Goal: Task Accomplishment & Management: Manage account settings

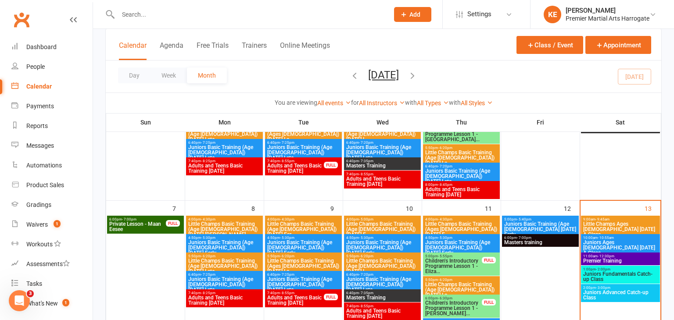
scroll to position [160, 0]
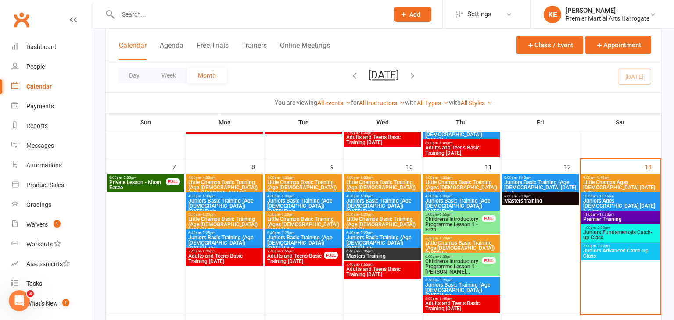
click at [598, 213] on span "- 12:30pm" at bounding box center [606, 215] width 17 height 4
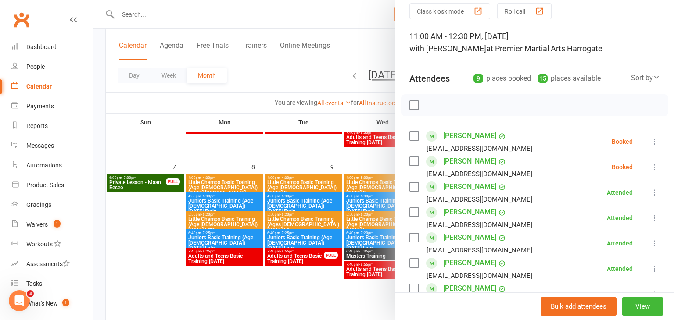
scroll to position [36, 0]
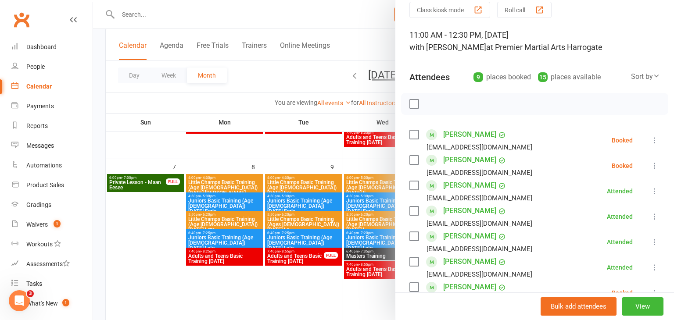
click at [654, 139] on icon at bounding box center [654, 140] width 9 height 9
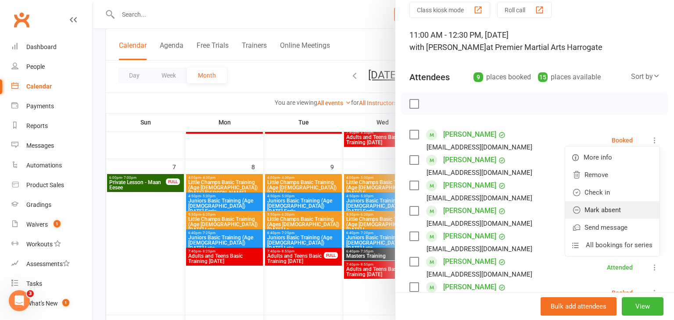
click at [616, 208] on link "Mark absent" at bounding box center [612, 210] width 94 height 18
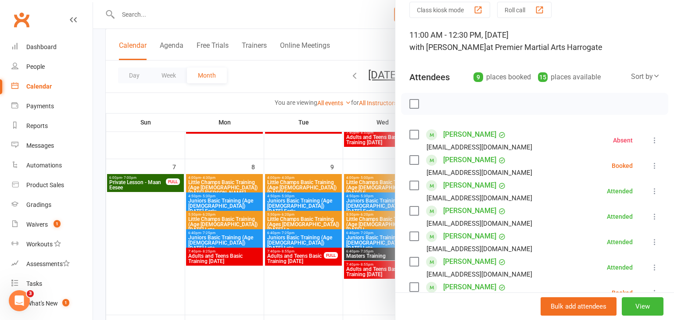
click at [656, 168] on icon at bounding box center [654, 166] width 9 height 9
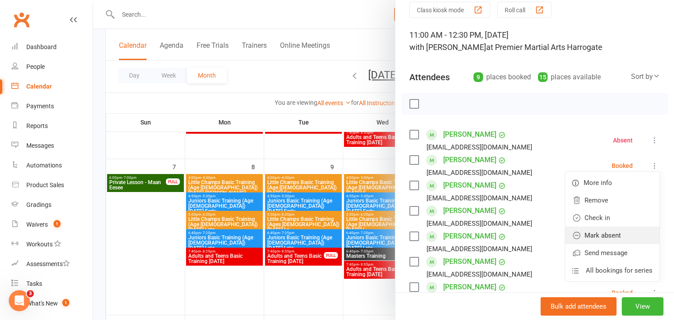
click at [633, 228] on link "Mark absent" at bounding box center [612, 236] width 94 height 18
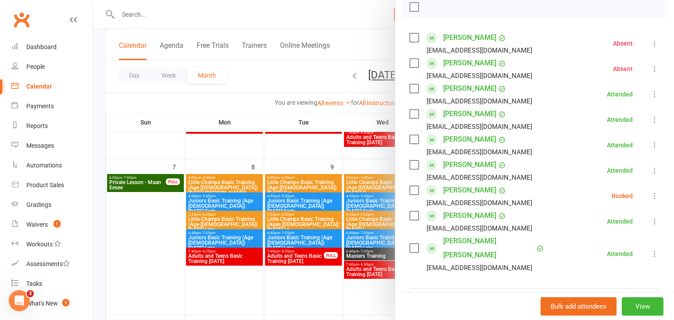
scroll to position [138, 0]
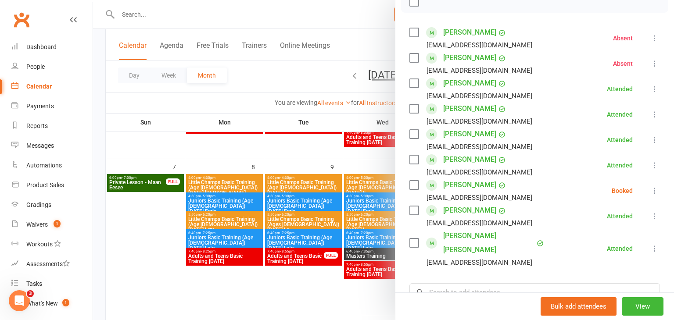
click at [657, 191] on icon at bounding box center [654, 191] width 9 height 9
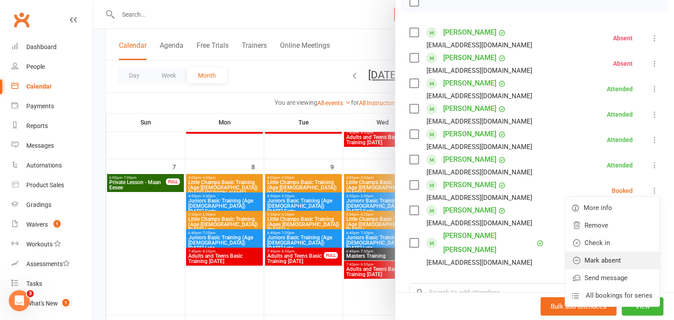
click at [636, 262] on link "Mark absent" at bounding box center [612, 261] width 94 height 18
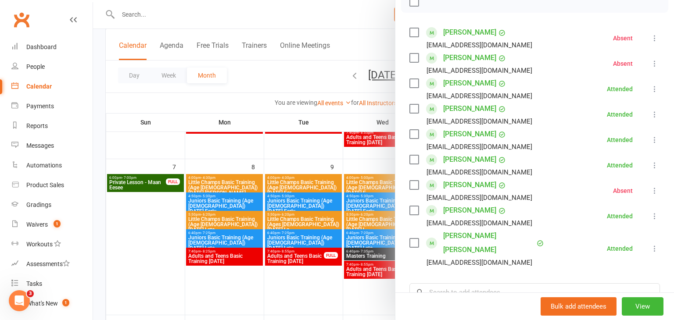
click at [154, 235] on div at bounding box center [383, 160] width 581 height 320
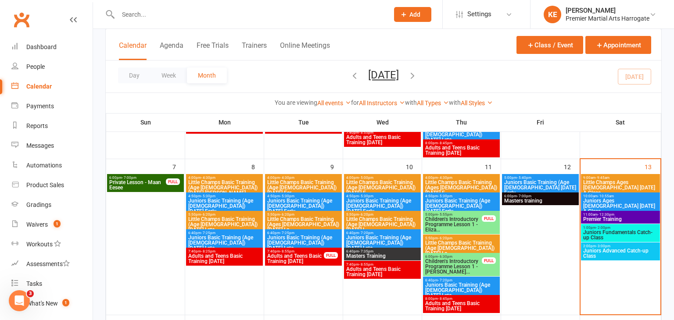
click at [612, 198] on span "Juniors Ages [DEMOGRAPHIC_DATA] [DATE] A Class" at bounding box center [620, 206] width 75 height 16
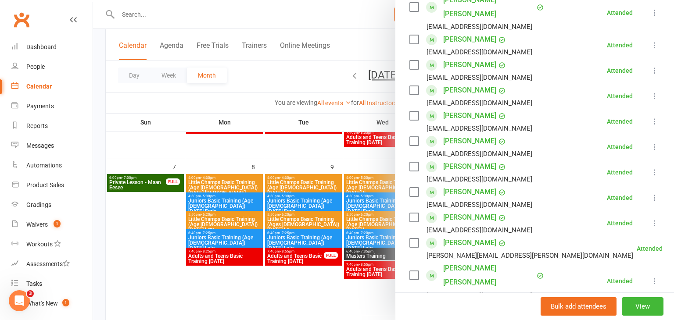
scroll to position [435, 0]
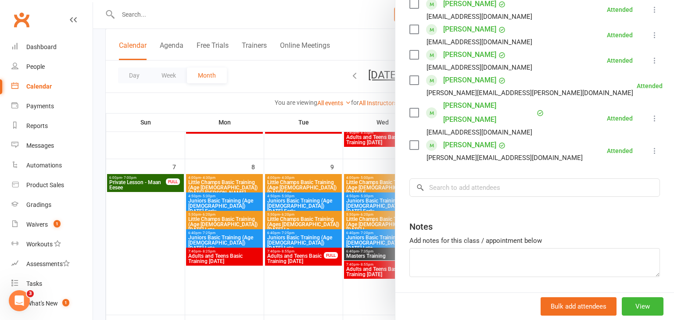
click at [194, 241] on div at bounding box center [383, 160] width 581 height 320
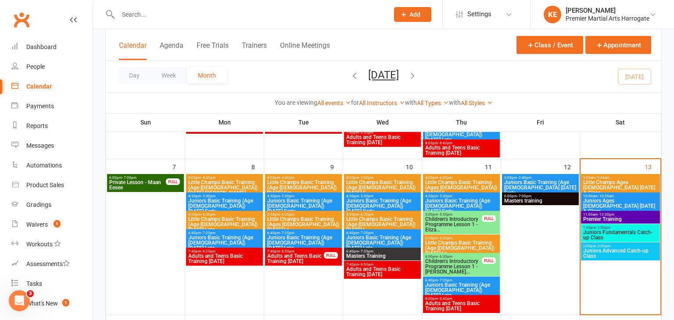
click at [612, 184] on span "Little Champs Ages [DEMOGRAPHIC_DATA] [DATE] A Class" at bounding box center [620, 188] width 75 height 16
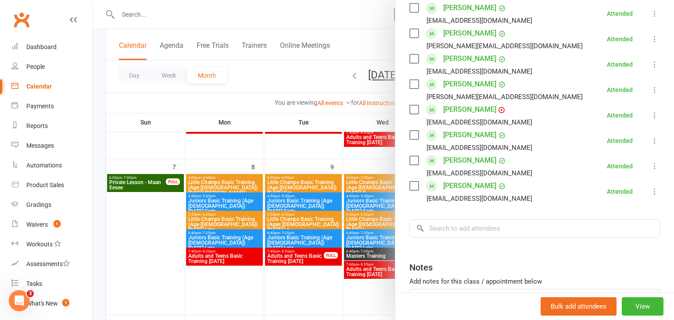
scroll to position [356, 0]
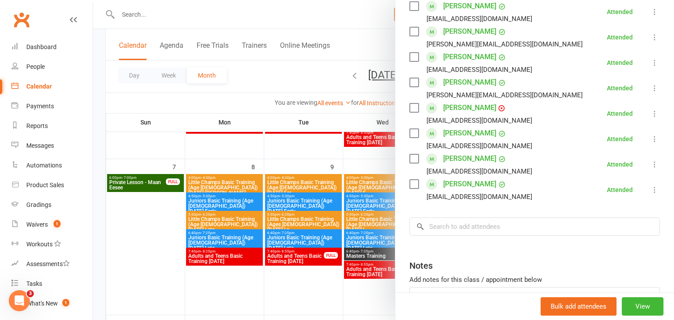
click at [128, 221] on div at bounding box center [383, 160] width 581 height 320
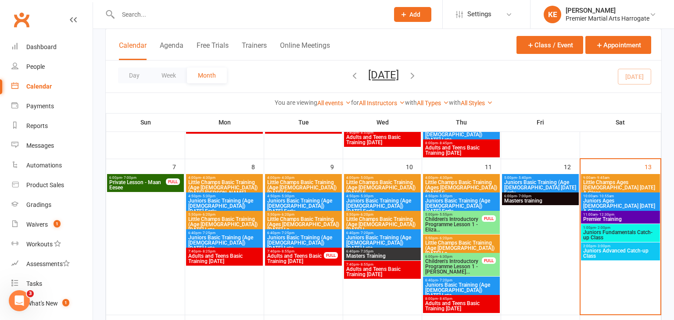
click at [621, 237] on span "Juniors Fundamentals Catch-up Class" at bounding box center [620, 235] width 75 height 11
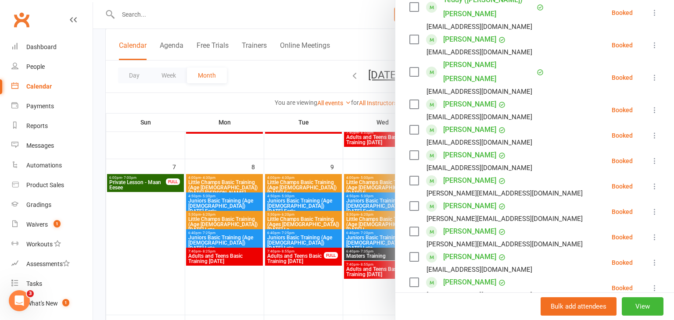
scroll to position [176, 0]
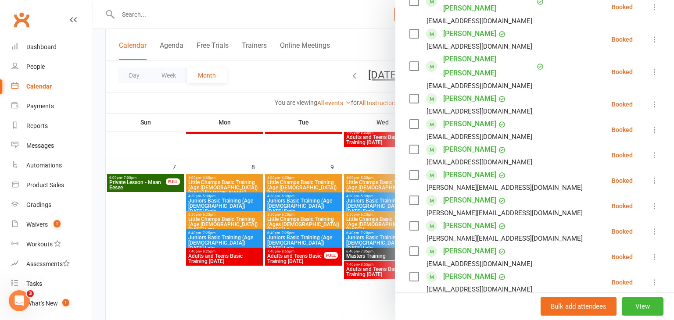
click at [655, 278] on icon at bounding box center [654, 282] width 9 height 9
click at [600, 309] on link "Remove" at bounding box center [616, 318] width 87 height 18
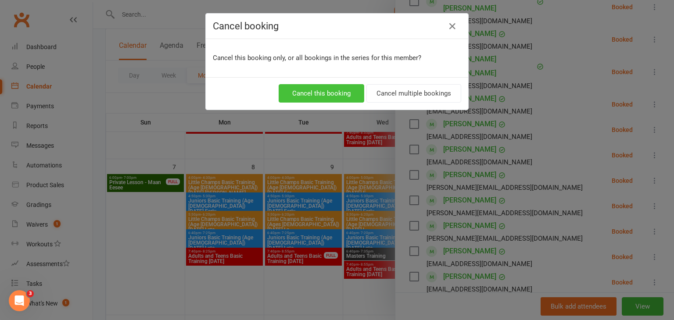
click at [319, 93] on button "Cancel this booking" at bounding box center [322, 93] width 86 height 18
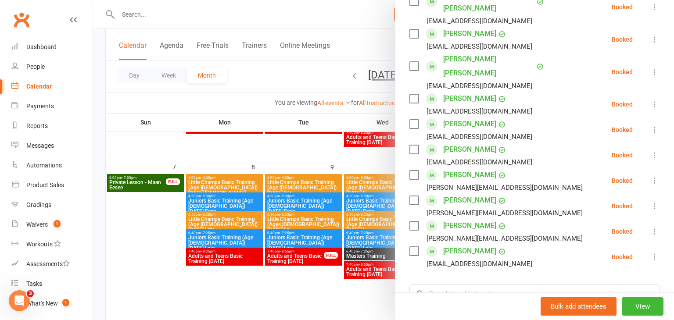
click at [654, 253] on icon at bounding box center [654, 257] width 9 height 9
click at [599, 301] on link "Check in" at bounding box center [616, 310] width 87 height 18
click at [170, 230] on div at bounding box center [383, 160] width 581 height 320
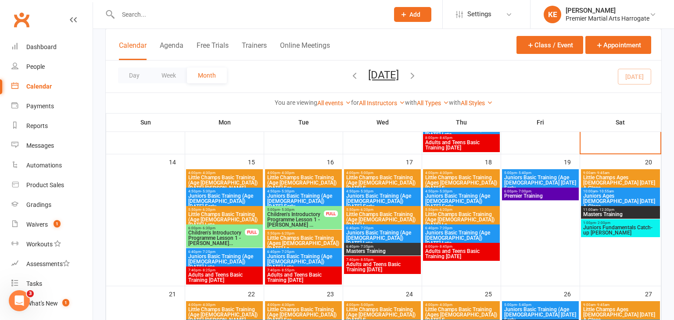
scroll to position [321, 0]
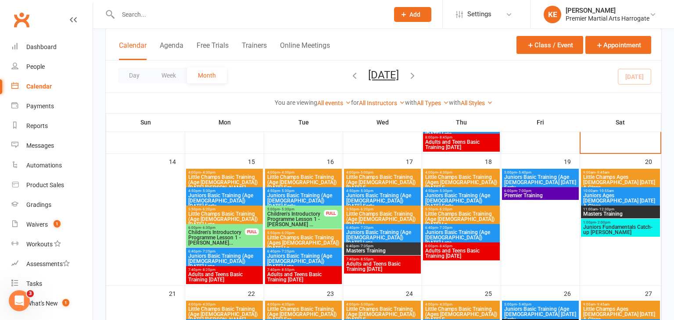
click at [598, 228] on span "Juniors Fundamentals Catch-up [PERSON_NAME]" at bounding box center [620, 230] width 75 height 11
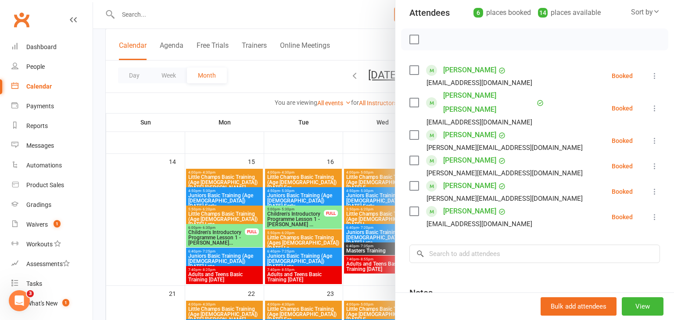
scroll to position [102, 0]
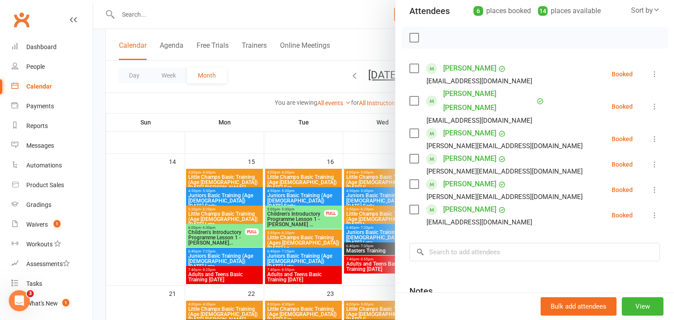
click at [654, 211] on icon at bounding box center [654, 215] width 9 height 9
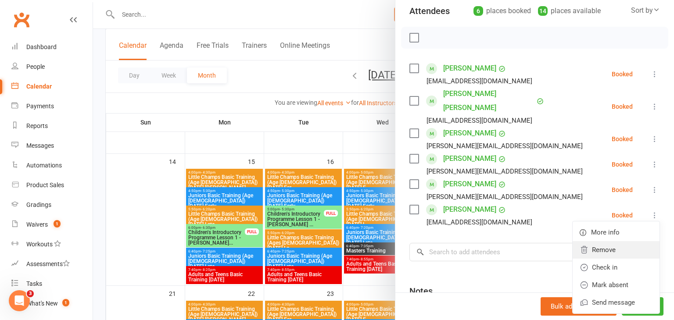
click at [632, 241] on link "Remove" at bounding box center [616, 250] width 87 height 18
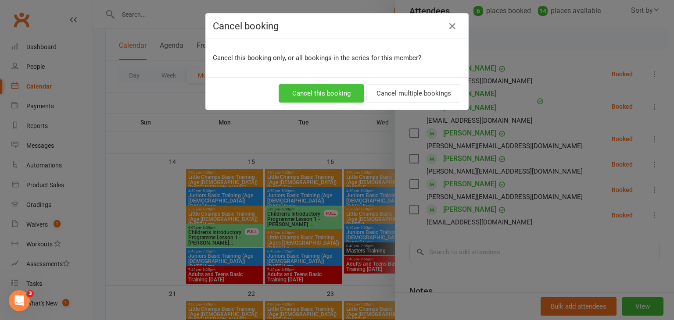
click at [315, 97] on button "Cancel this booking" at bounding box center [322, 93] width 86 height 18
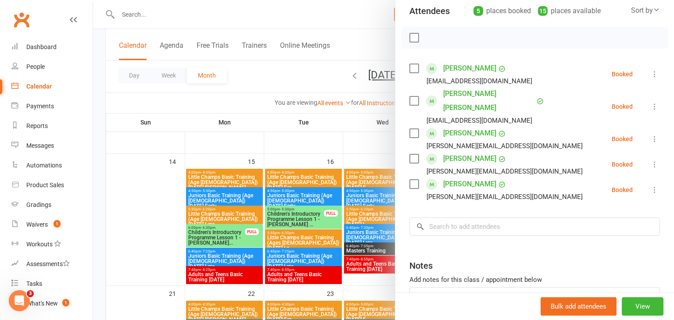
click at [160, 212] on div at bounding box center [383, 160] width 581 height 320
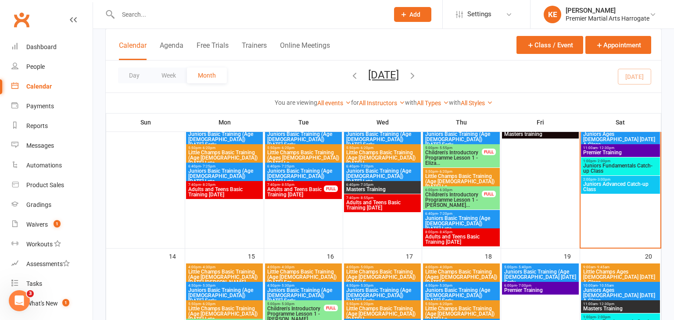
scroll to position [226, 0]
click at [606, 183] on span "Juniors Advanced Catch-up Class" at bounding box center [620, 187] width 75 height 11
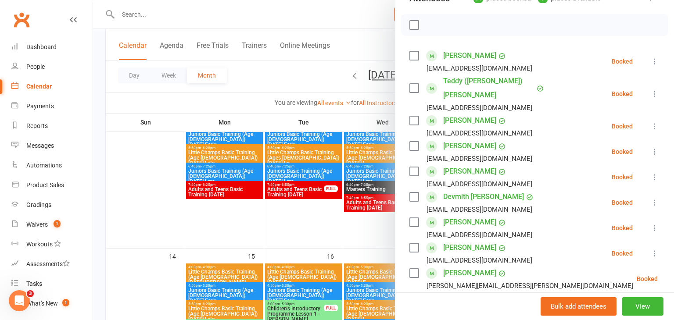
scroll to position [114, 0]
click at [223, 220] on div at bounding box center [383, 160] width 581 height 320
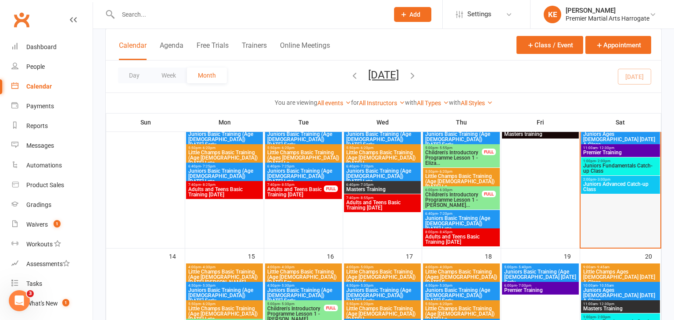
scroll to position [172, 0]
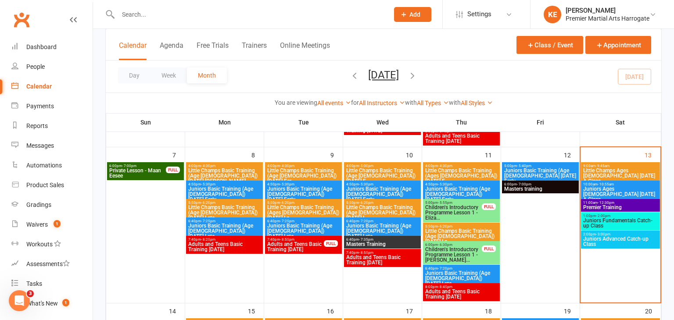
click at [524, 181] on div "6:00pm - 7:00pm Masters training" at bounding box center [540, 187] width 77 height 13
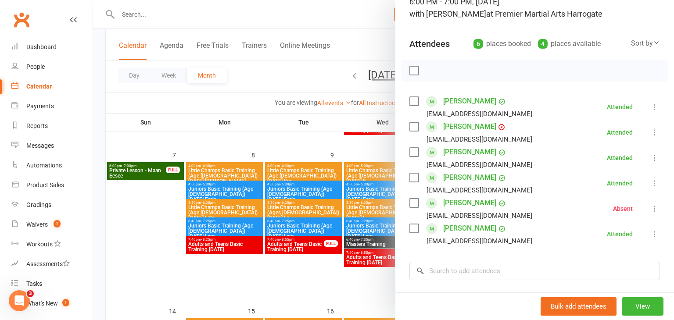
scroll to position [77, 0]
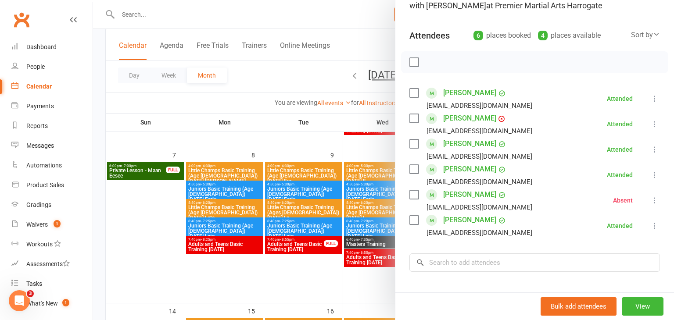
click at [139, 247] on div at bounding box center [383, 160] width 581 height 320
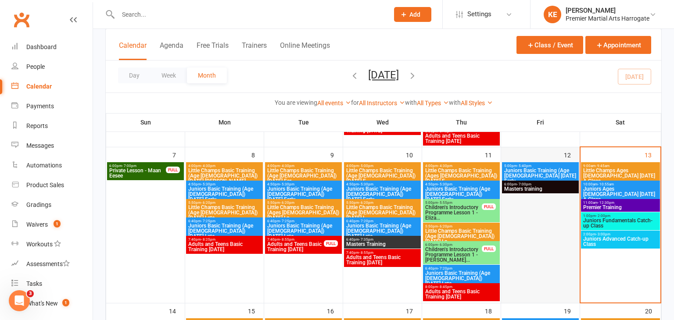
click at [528, 194] on div at bounding box center [540, 233] width 77 height 140
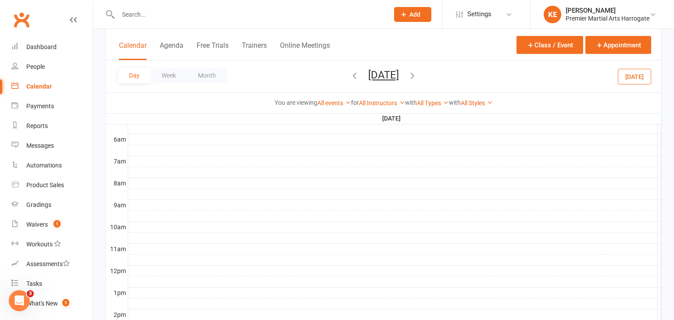
scroll to position [0, 0]
click at [199, 77] on button "Month" at bounding box center [207, 76] width 40 height 16
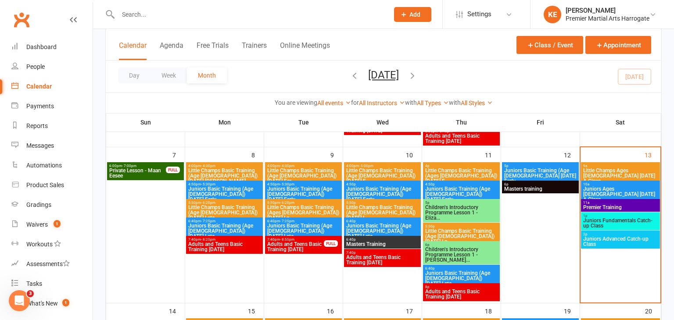
click at [541, 188] on span "Masters training" at bounding box center [540, 189] width 73 height 5
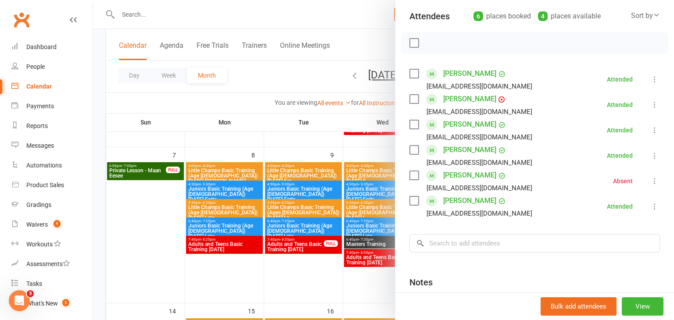
scroll to position [102, 0]
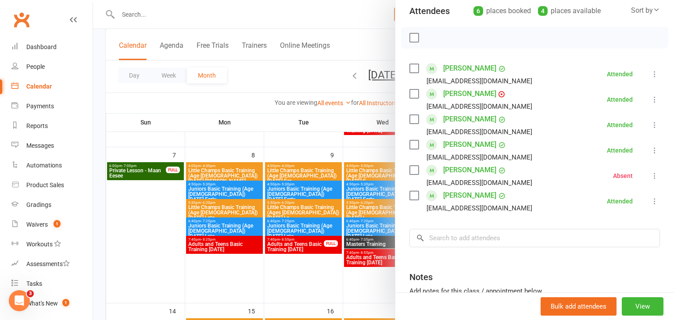
click at [133, 221] on div at bounding box center [383, 160] width 581 height 320
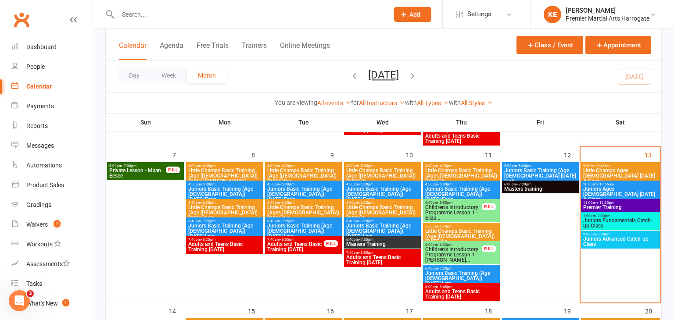
click at [606, 239] on span "Juniors Advanced Catch-up Class" at bounding box center [620, 242] width 75 height 11
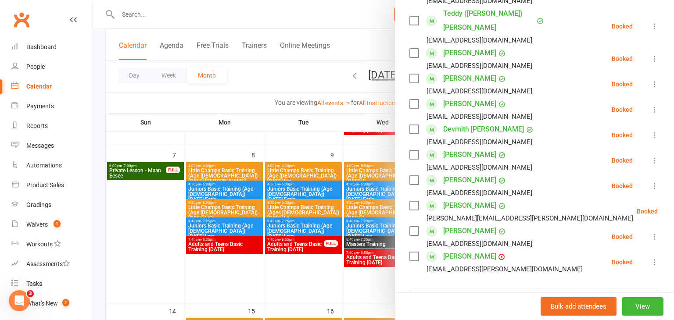
scroll to position [183, 0]
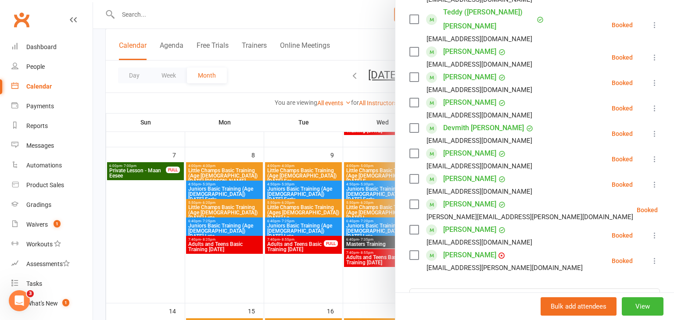
click at [655, 180] on icon at bounding box center [654, 184] width 9 height 9
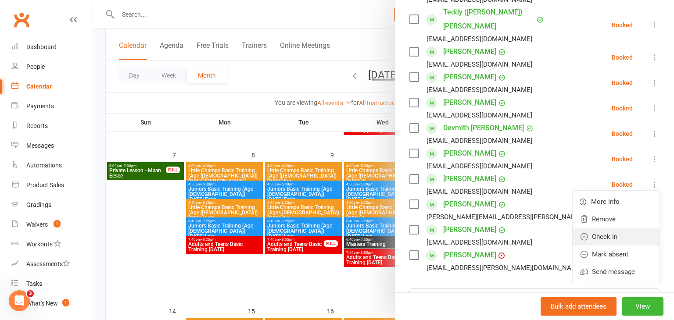
click at [615, 228] on link "Check in" at bounding box center [616, 237] width 87 height 18
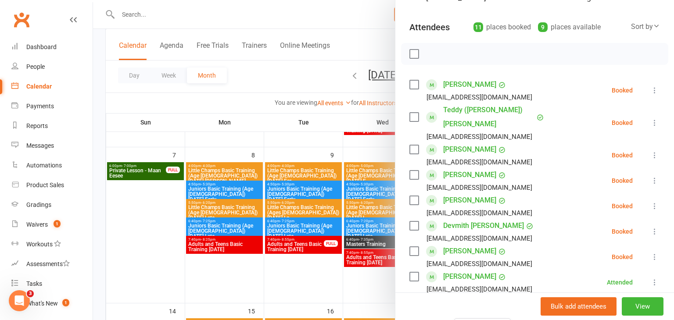
scroll to position [86, 0]
click at [138, 246] on div at bounding box center [383, 160] width 581 height 320
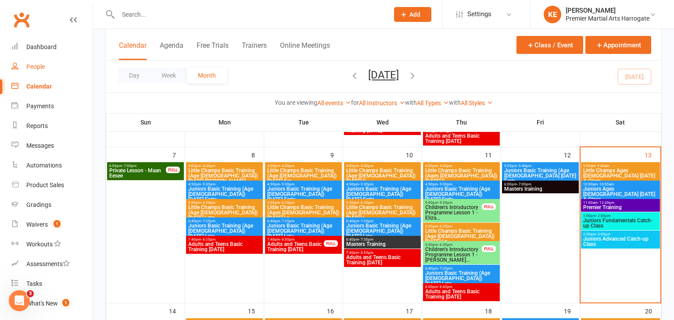
click at [34, 65] on div "People" at bounding box center [35, 66] width 18 height 7
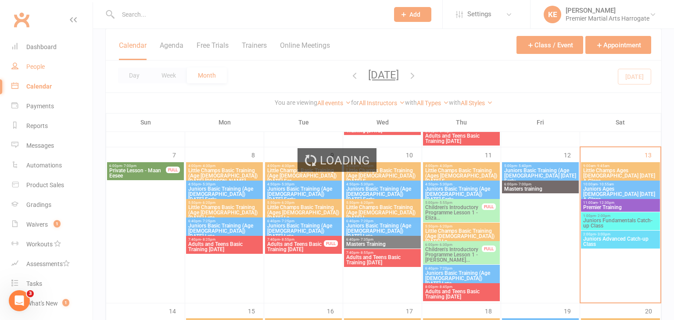
select select "100"
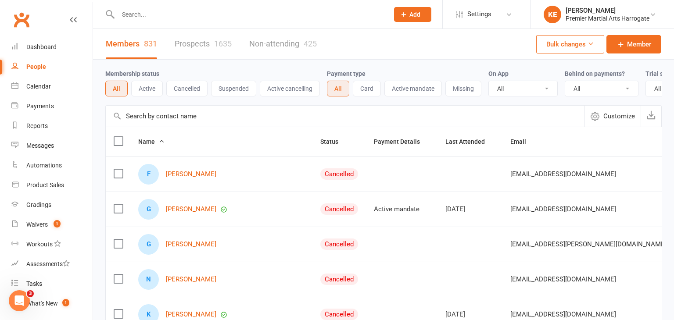
click at [200, 47] on link "Prospects 1635" at bounding box center [203, 44] width 57 height 30
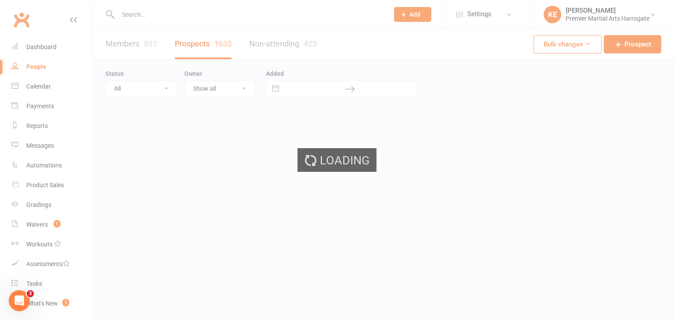
select select "100"
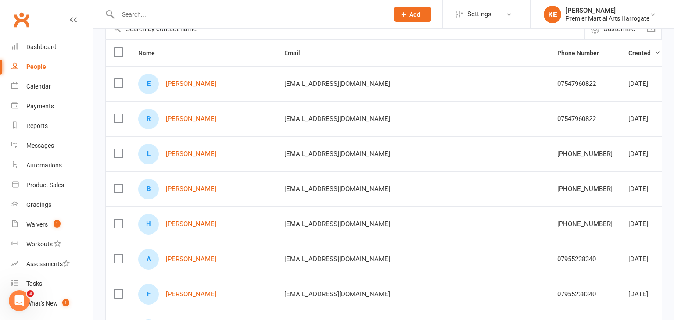
scroll to position [88, 0]
click at [191, 151] on link "[PERSON_NAME]" at bounding box center [191, 153] width 50 height 7
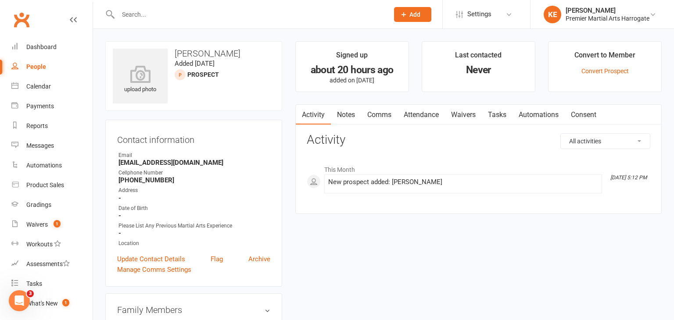
click at [347, 115] on link "Notes" at bounding box center [346, 115] width 30 height 20
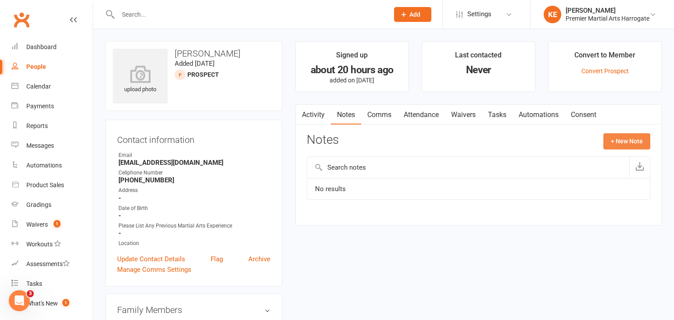
click at [612, 139] on button "+ New Note" at bounding box center [626, 141] width 47 height 16
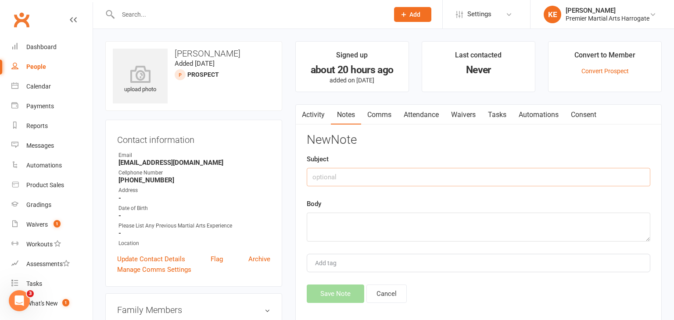
click at [349, 179] on input "text" at bounding box center [479, 177] width 344 height 18
type input "Rang 12.50 [DATE]"
click at [336, 224] on textarea at bounding box center [479, 227] width 344 height 29
type textarea "no answer sent sms"
click at [341, 291] on button "Save Note" at bounding box center [335, 294] width 57 height 18
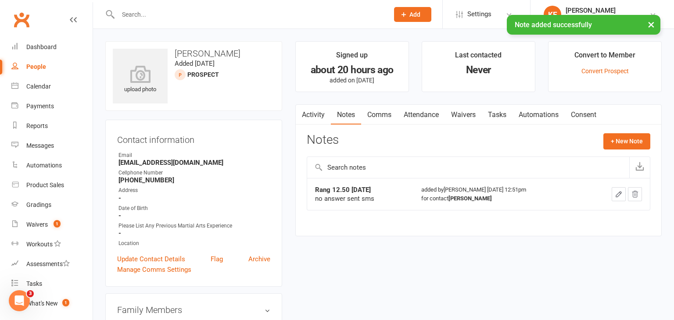
click at [385, 116] on link "Comms" at bounding box center [379, 115] width 36 height 20
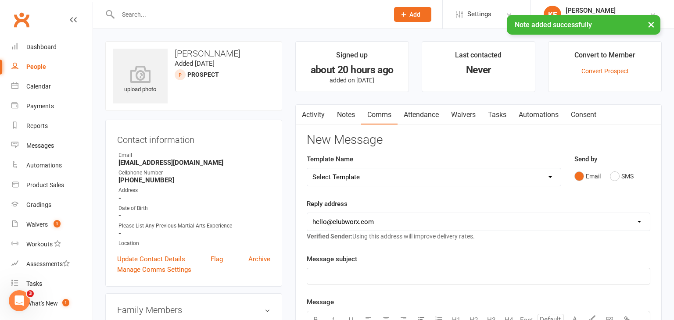
click at [549, 176] on select "Select Template [Email] Child Lead 1st Email [SMS] Child Lead 1st SMS [Email] C…" at bounding box center [434, 178] width 254 height 18
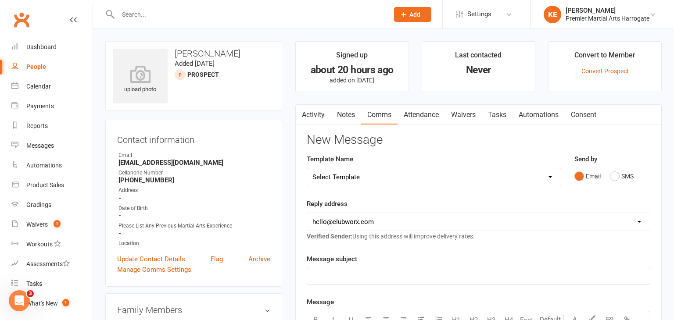
click at [281, 220] on div "Contact information Owner Email [EMAIL_ADDRESS][DOMAIN_NAME] Cellphone Number […" at bounding box center [193, 203] width 177 height 167
click at [35, 67] on div "People" at bounding box center [36, 66] width 20 height 7
select select "100"
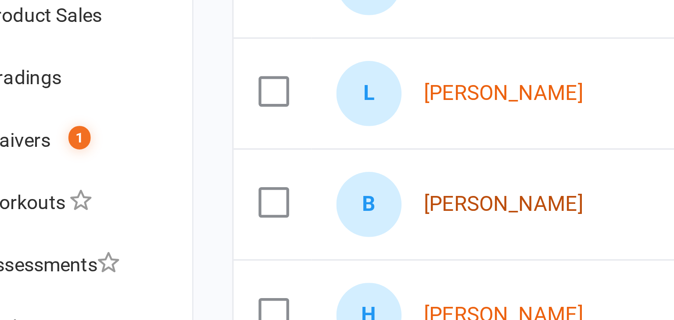
scroll to position [32, 0]
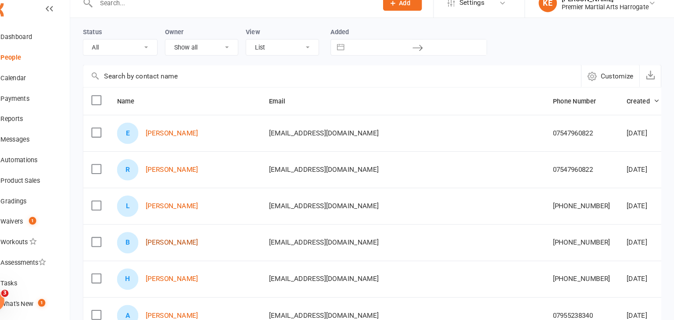
click at [178, 242] on link "[PERSON_NAME]" at bounding box center [191, 244] width 50 height 7
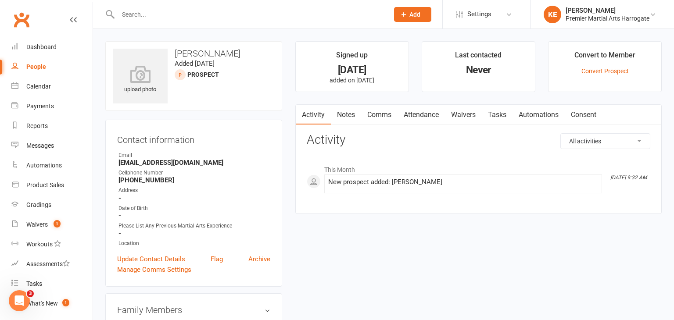
scroll to position [0, 0]
click at [346, 118] on link "Notes" at bounding box center [346, 114] width 30 height 20
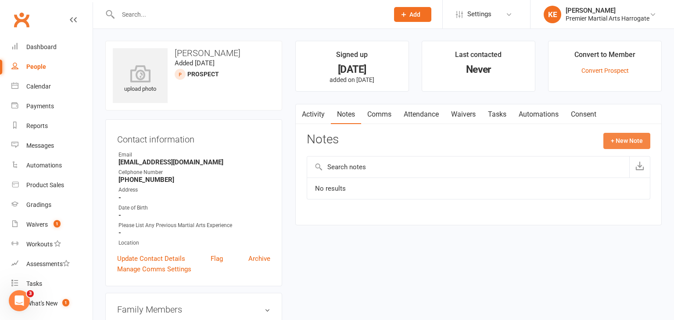
click at [627, 143] on button "+ New Note" at bounding box center [626, 141] width 47 height 16
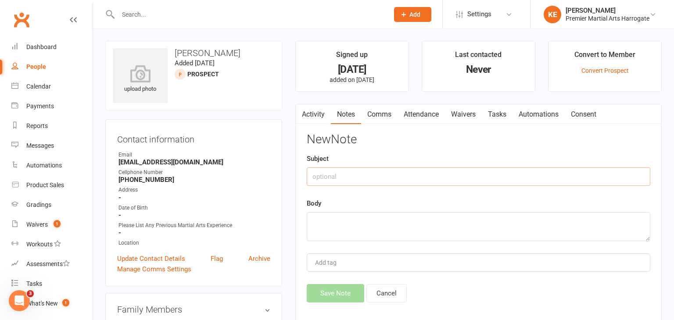
click at [376, 184] on input "text" at bounding box center [479, 177] width 344 height 18
type input "Rang 12.53 [DATE]"
click at [372, 225] on textarea at bounding box center [479, 226] width 344 height 29
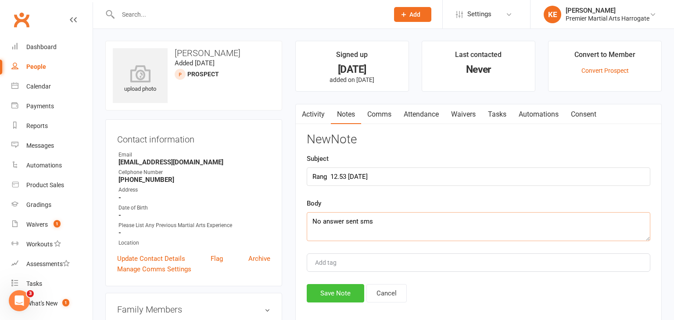
type textarea "No answer sent sms"
click at [345, 292] on button "Save Note" at bounding box center [335, 293] width 57 height 18
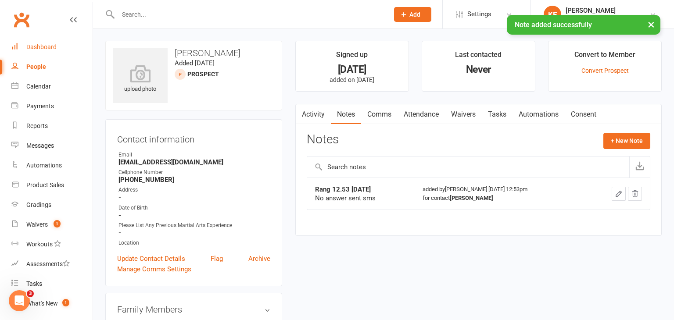
click at [35, 49] on div "Dashboard" at bounding box center [41, 46] width 30 height 7
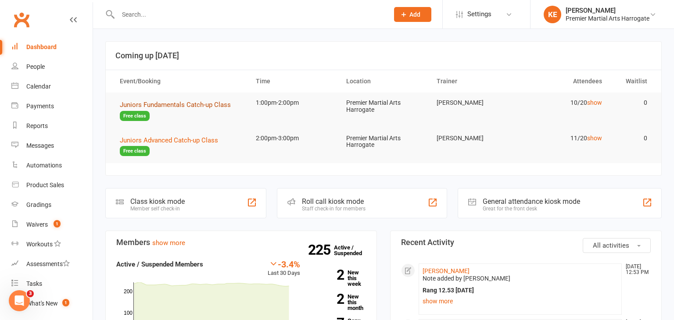
click at [184, 104] on span "Juniors Fundamentals Catch-up Class" at bounding box center [175, 105] width 111 height 8
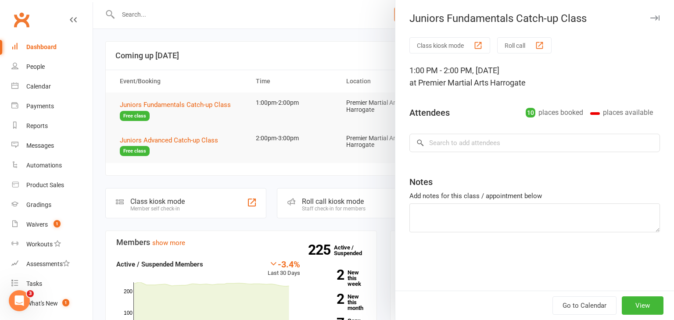
click at [217, 166] on div at bounding box center [383, 160] width 581 height 320
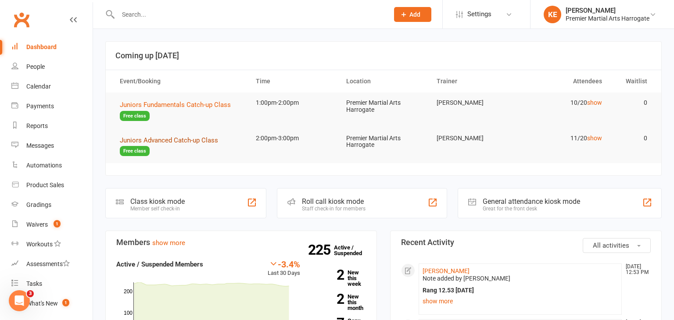
click at [178, 140] on span "Juniors Advanced Catch-up Class" at bounding box center [169, 140] width 98 height 8
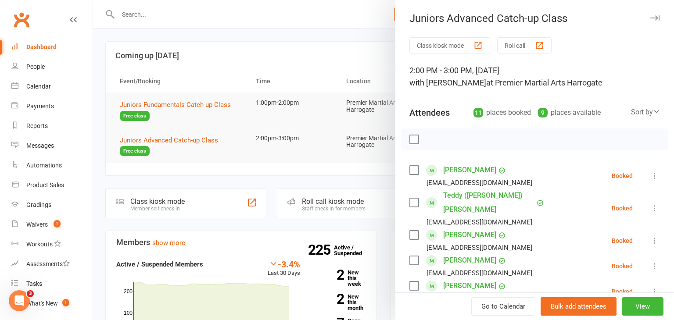
click at [161, 182] on div at bounding box center [383, 160] width 581 height 320
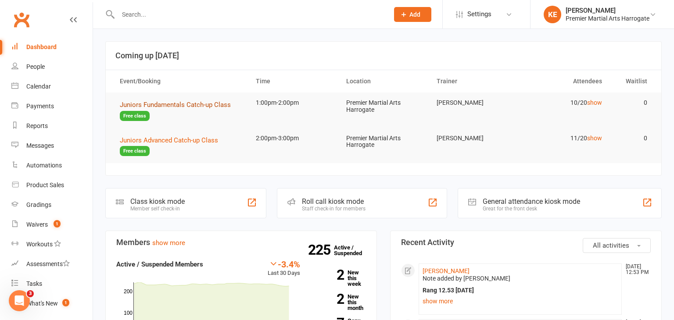
click at [167, 103] on span "Juniors Fundamentals Catch-up Class" at bounding box center [175, 105] width 111 height 8
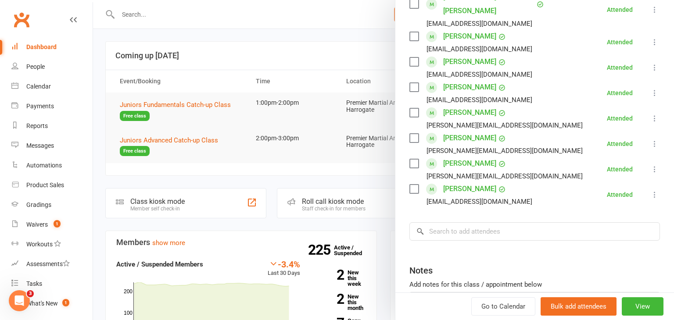
scroll to position [239, 0]
click at [297, 176] on div at bounding box center [383, 160] width 581 height 320
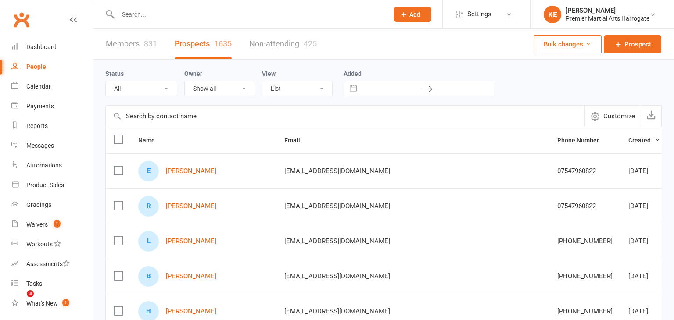
select select "100"
click at [41, 46] on div "Dashboard" at bounding box center [41, 46] width 30 height 7
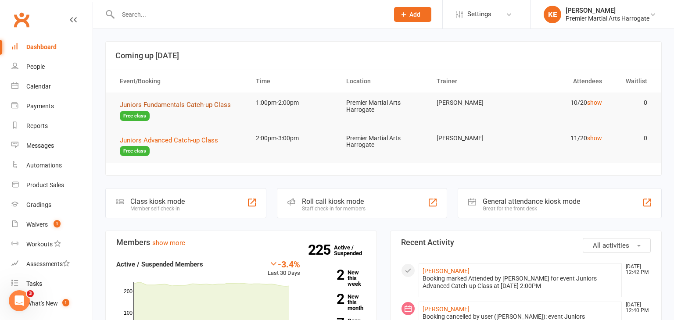
click at [219, 104] on span "Juniors Fundamentals Catch-up Class" at bounding box center [175, 105] width 111 height 8
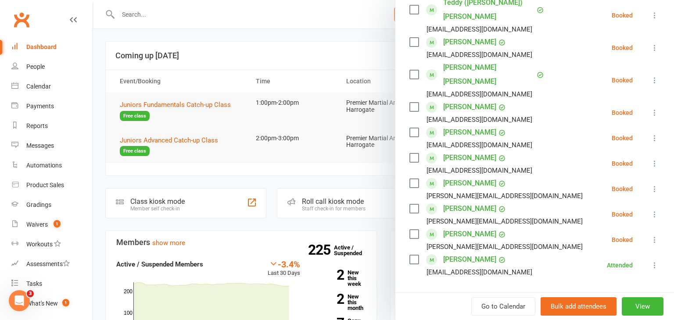
scroll to position [171, 0]
